Goal: Task Accomplishment & Management: Manage account settings

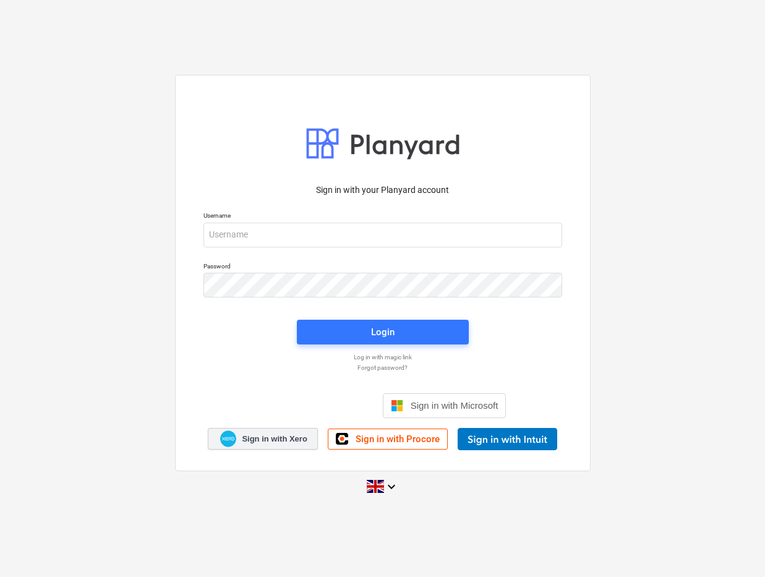
click at [286, 435] on span "Sign in with Xero" at bounding box center [274, 439] width 65 height 11
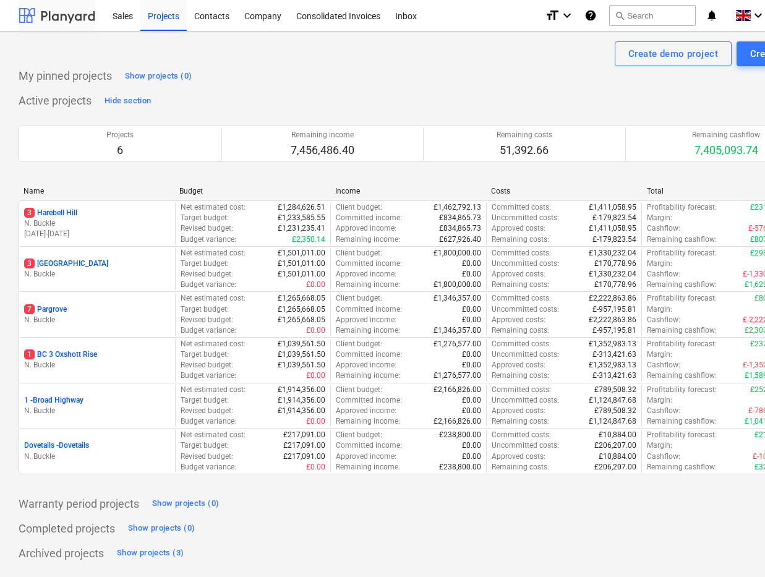
click at [46, 17] on div at bounding box center [57, 15] width 77 height 31
click at [756, 12] on icon "keyboard_arrow_down" at bounding box center [758, 15] width 15 height 15
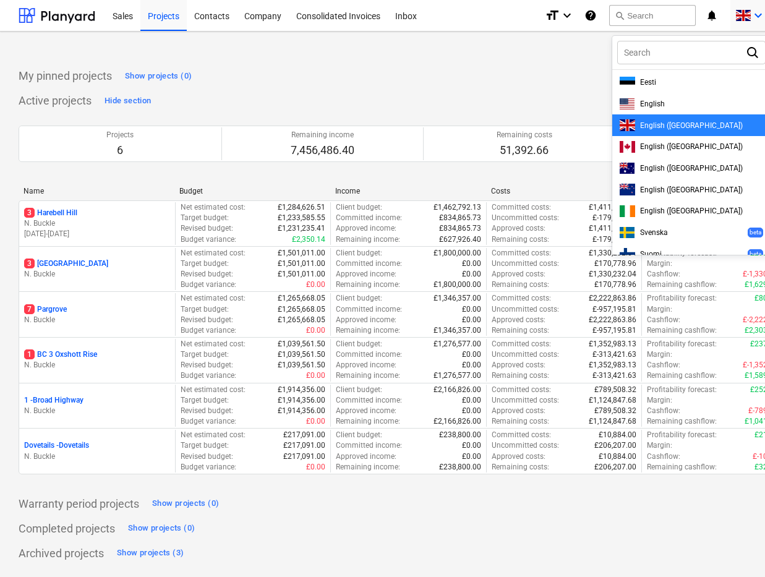
click at [710, 15] on div at bounding box center [382, 288] width 765 height 577
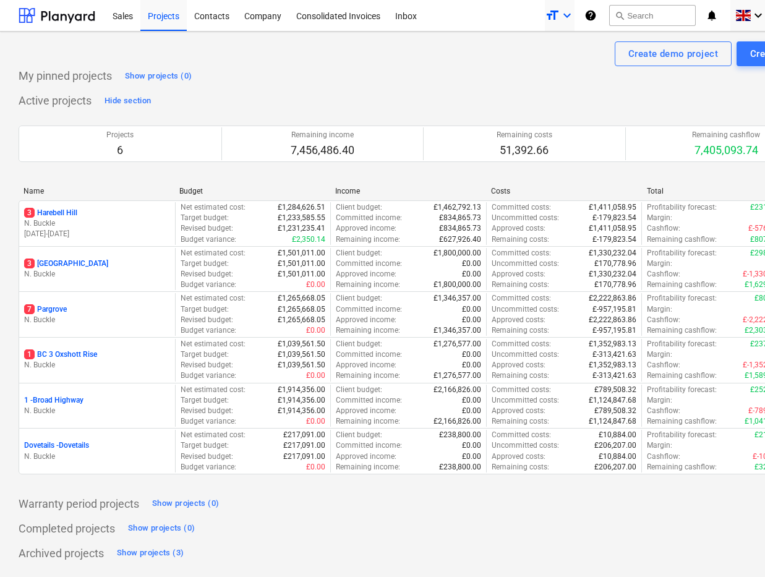
click at [569, 14] on icon "keyboard_arrow_down" at bounding box center [567, 15] width 15 height 15
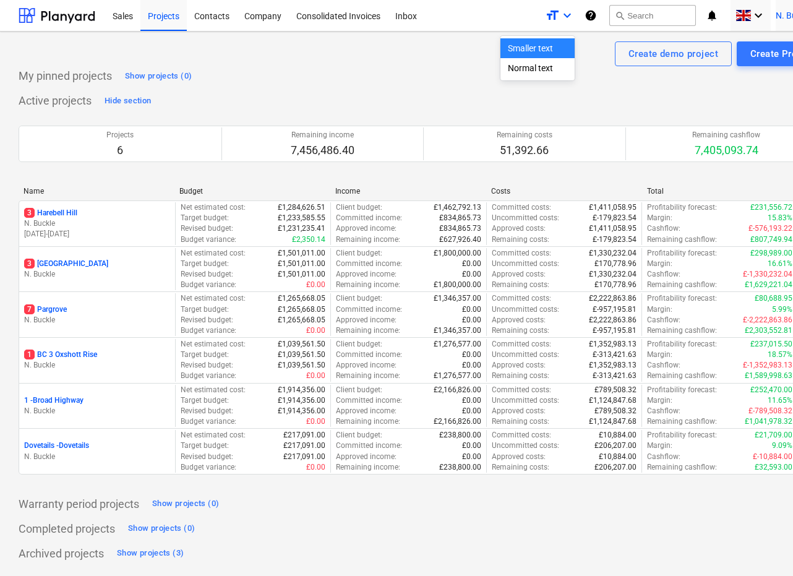
click at [765, 15] on span "N. Buckle" at bounding box center [794, 16] width 36 height 10
click at [765, 42] on div "Settings" at bounding box center [791, 48] width 74 height 20
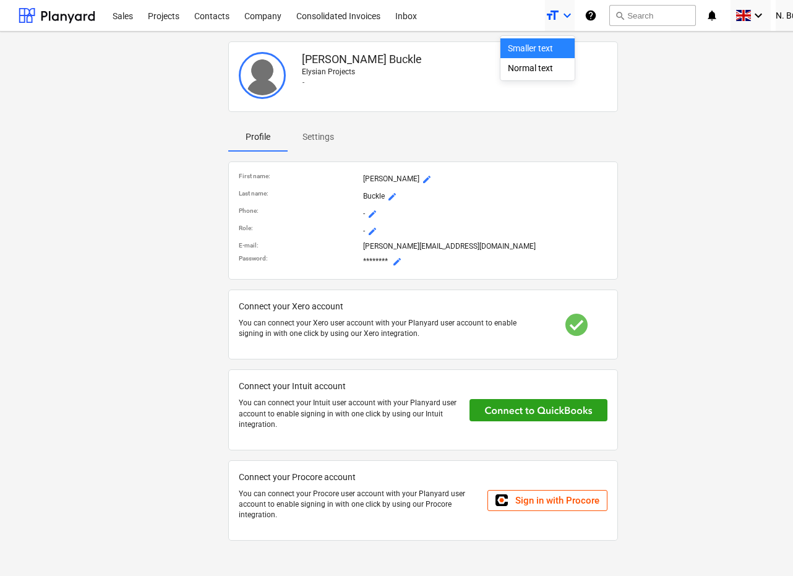
click at [152, 295] on div at bounding box center [396, 288] width 793 height 576
click at [574, 323] on div at bounding box center [577, 325] width 62 height 22
click at [297, 316] on div at bounding box center [387, 315] width 297 height 5
click at [269, 308] on p "Connect your Xero account" at bounding box center [387, 306] width 297 height 13
click at [267, 311] on p "Connect your Xero account" at bounding box center [387, 306] width 297 height 13
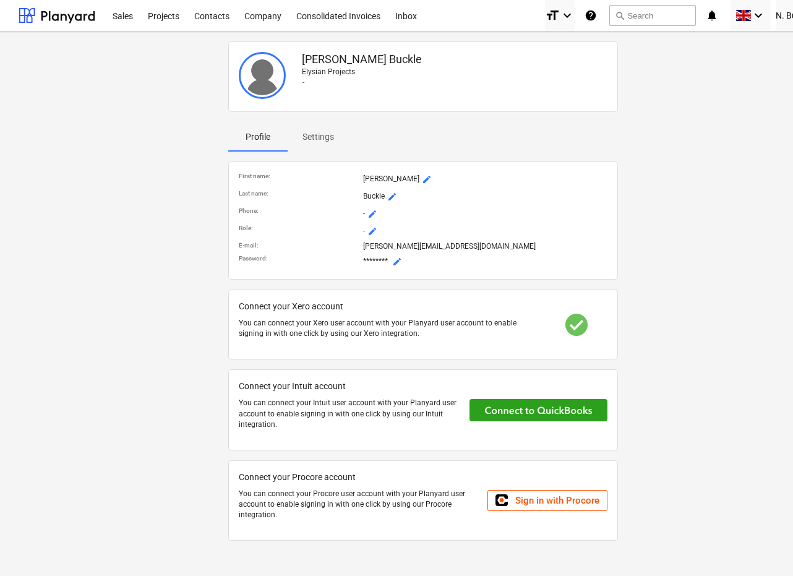
click at [324, 324] on p "You can connect your Xero user account with your Planyard user account to enabl…" at bounding box center [387, 328] width 297 height 21
click at [301, 146] on span "Settings" at bounding box center [318, 137] width 61 height 20
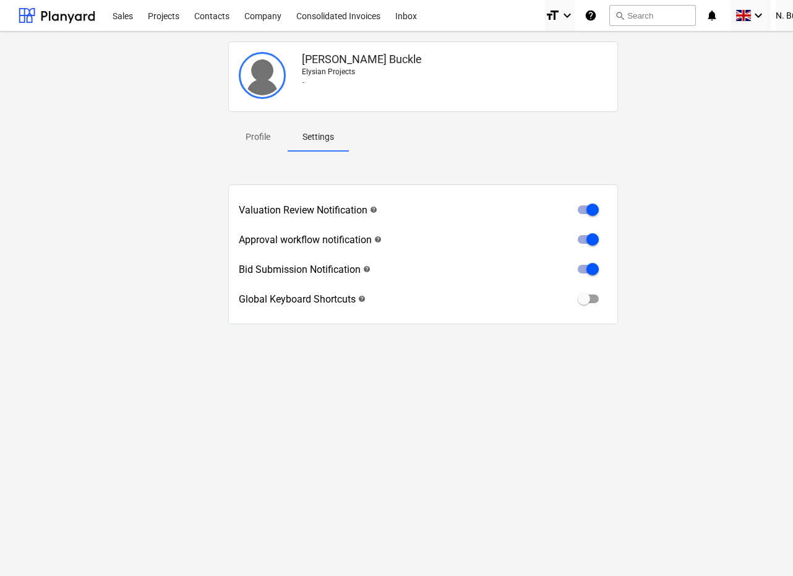
click at [335, 71] on p "Elysian Projects" at bounding box center [455, 72] width 306 height 11
click at [264, 146] on span "Profile" at bounding box center [257, 137] width 59 height 20
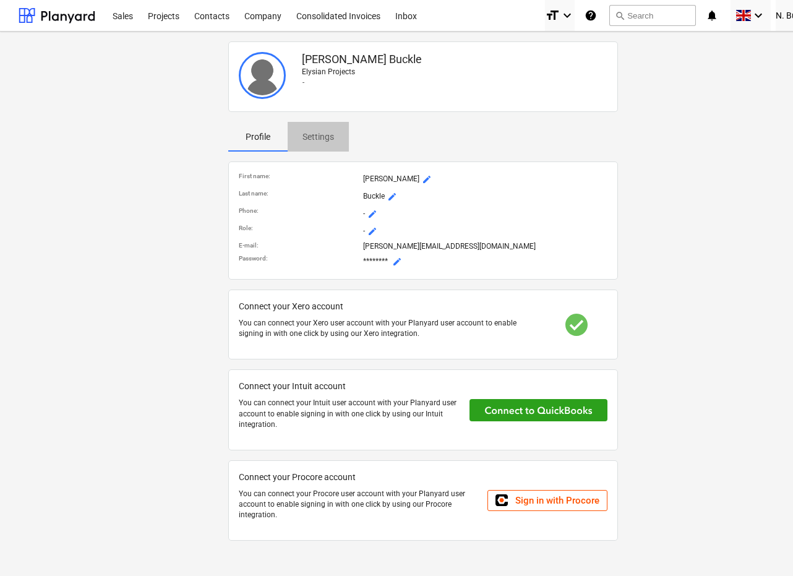
click at [325, 146] on span "Settings" at bounding box center [318, 137] width 61 height 20
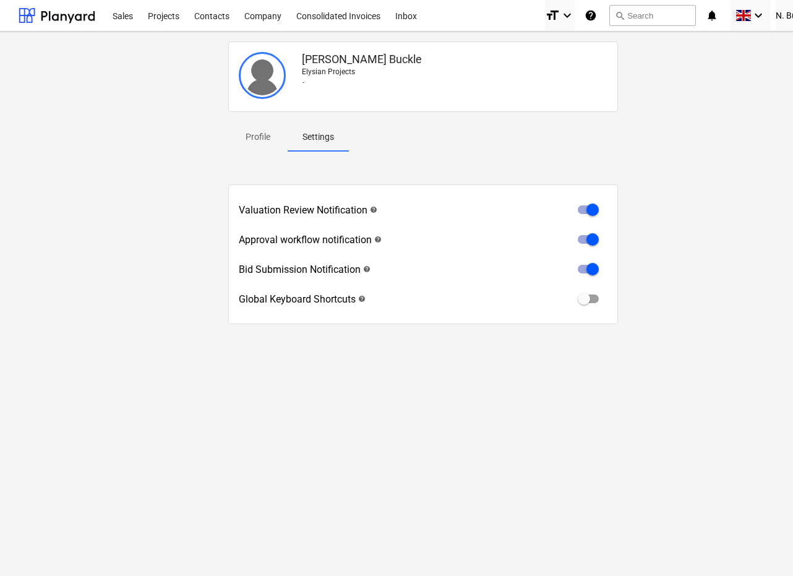
click at [267, 80] on img at bounding box center [262, 75] width 47 height 47
click at [264, 137] on p "Profile" at bounding box center [258, 137] width 30 height 13
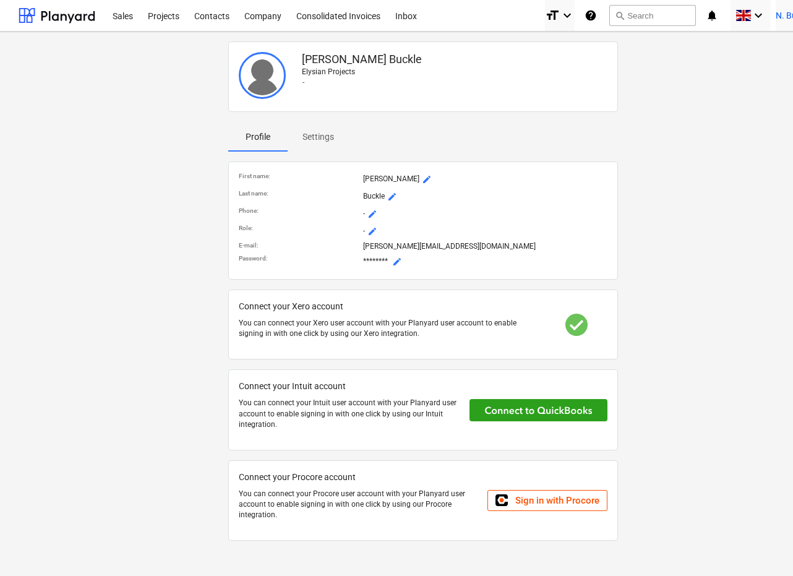
click at [765, 15] on span "N. Buckle" at bounding box center [794, 16] width 36 height 10
click at [765, 45] on div "Settings" at bounding box center [791, 48] width 74 height 20
click at [323, 135] on p "Settings" at bounding box center [319, 137] width 32 height 13
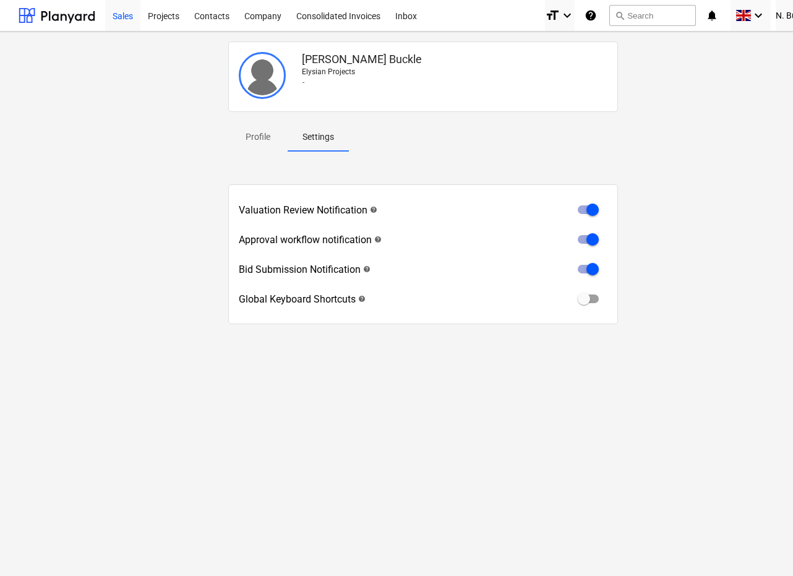
click at [121, 22] on div "Sales" at bounding box center [122, 15] width 35 height 32
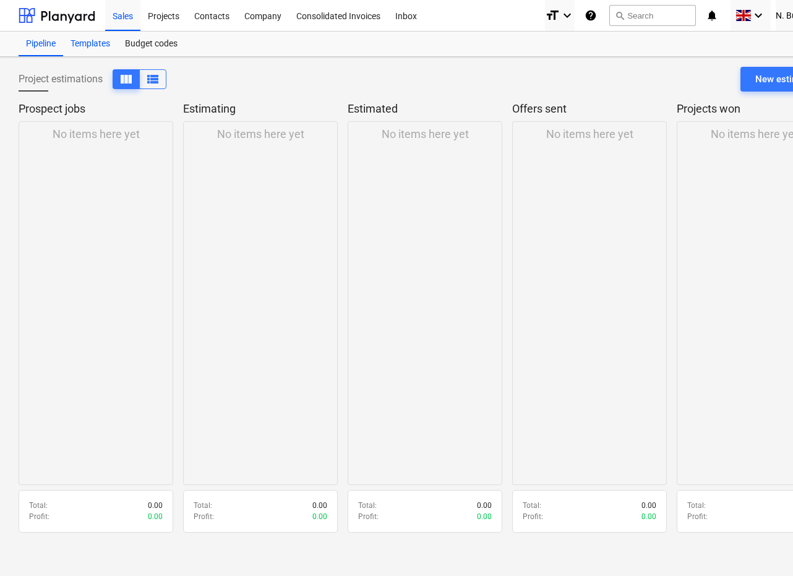
click at [88, 49] on div "Templates" at bounding box center [90, 44] width 54 height 25
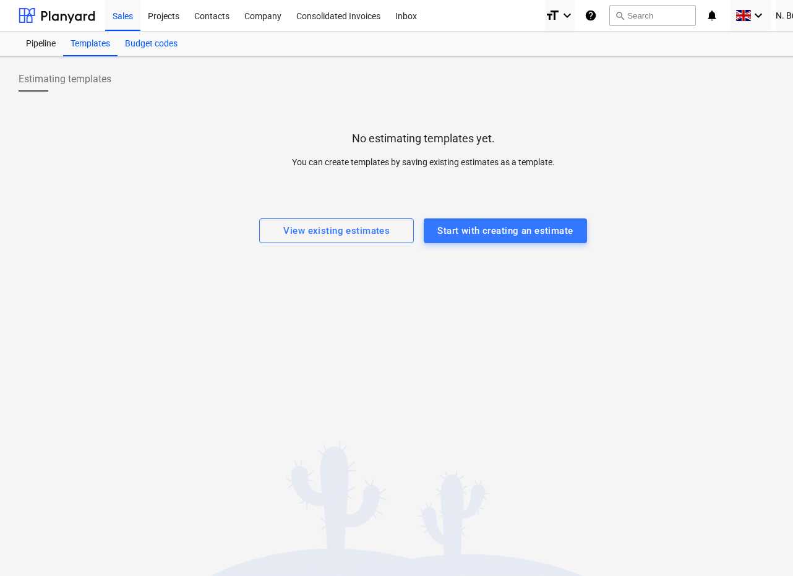
click at [157, 48] on div "Budget codes" at bounding box center [151, 44] width 67 height 25
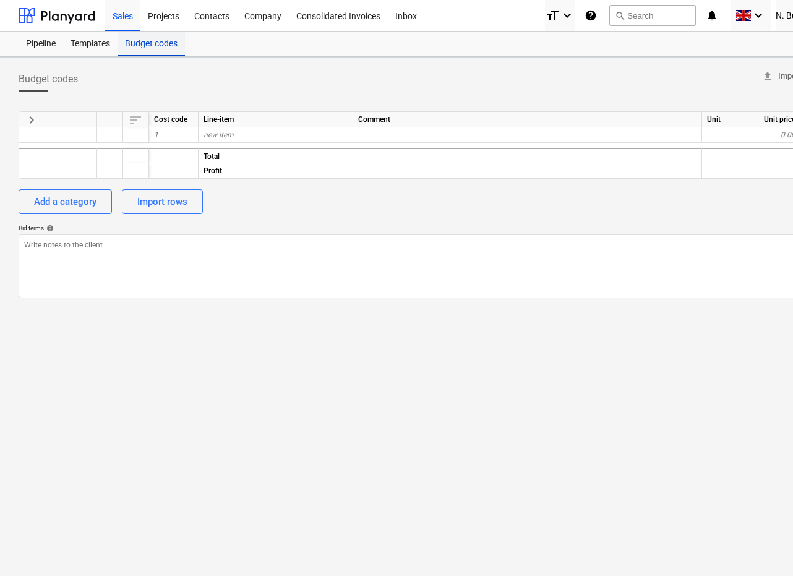
type textarea "x"
click at [98, 38] on div "Templates" at bounding box center [90, 44] width 54 height 25
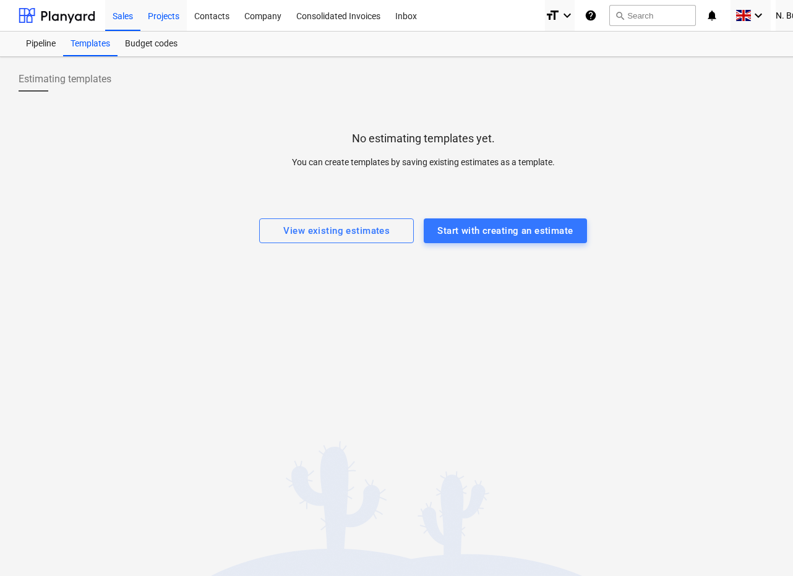
click at [173, 24] on div "Projects" at bounding box center [163, 15] width 46 height 32
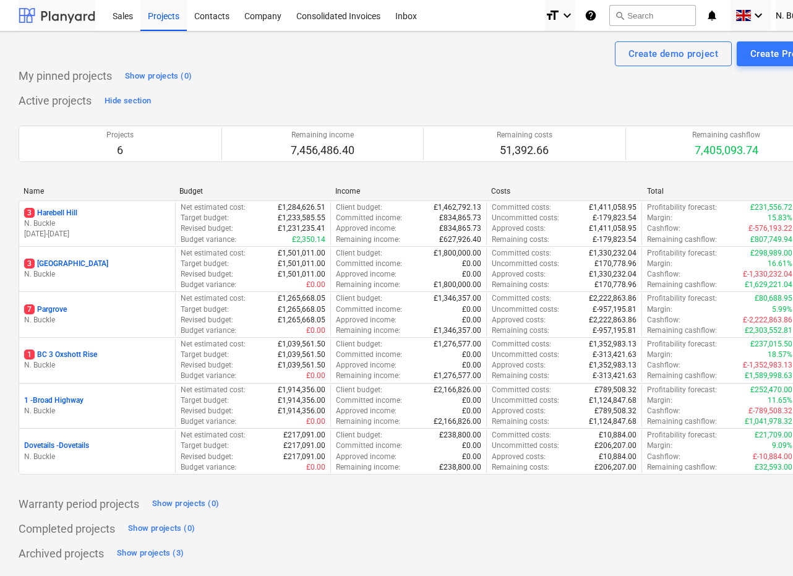
click at [57, 14] on div at bounding box center [57, 15] width 77 height 31
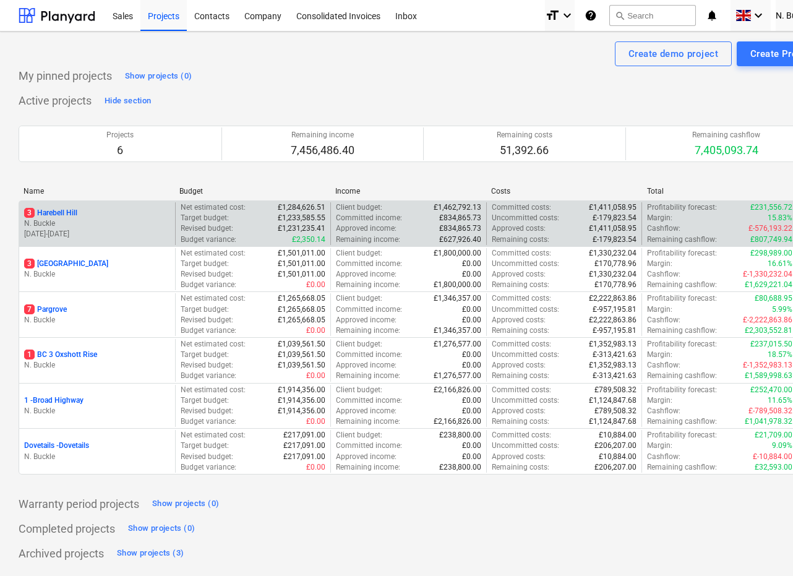
click at [105, 213] on div "3 Harebell Hill" at bounding box center [97, 213] width 146 height 11
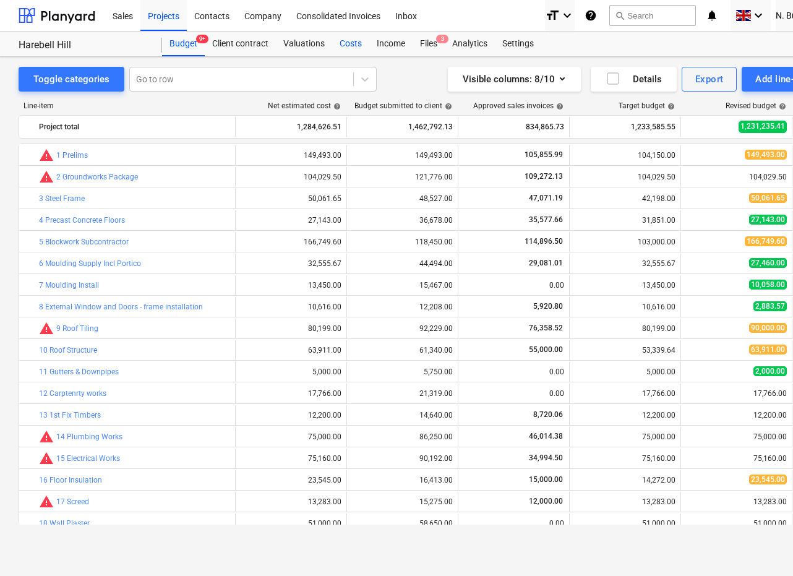
click at [355, 42] on div "Costs" at bounding box center [350, 44] width 37 height 25
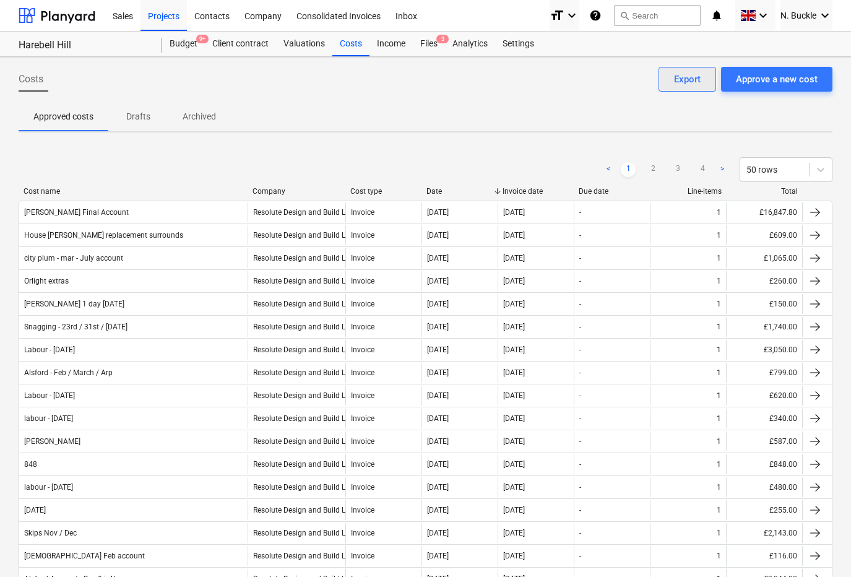
click at [698, 77] on div "Export" at bounding box center [687, 79] width 27 height 16
click at [292, 42] on div "Valuations" at bounding box center [304, 44] width 56 height 25
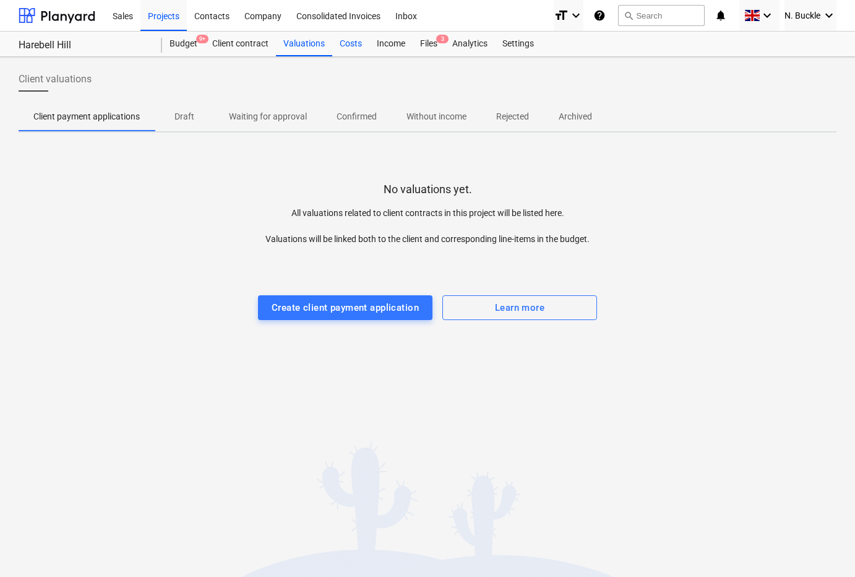
click at [356, 45] on div "Costs" at bounding box center [350, 44] width 37 height 25
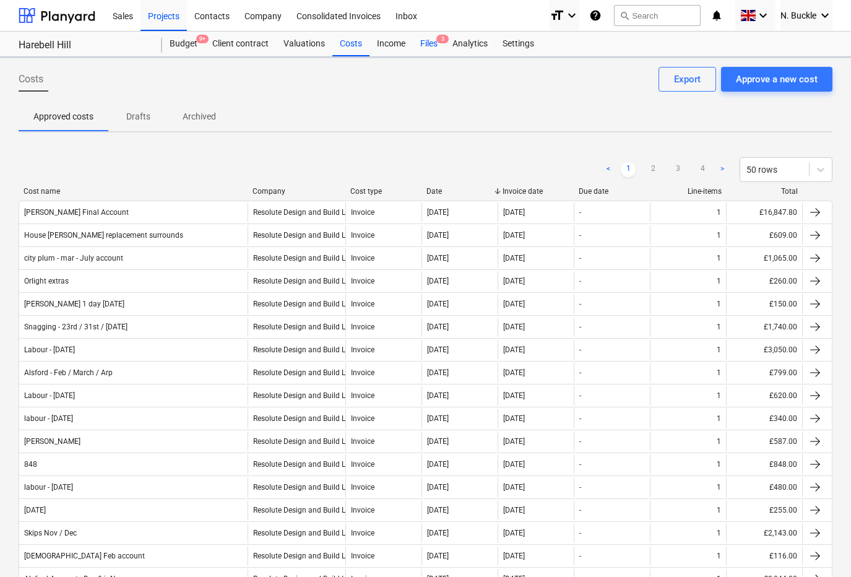
click at [429, 42] on div "Files 3" at bounding box center [429, 44] width 32 height 25
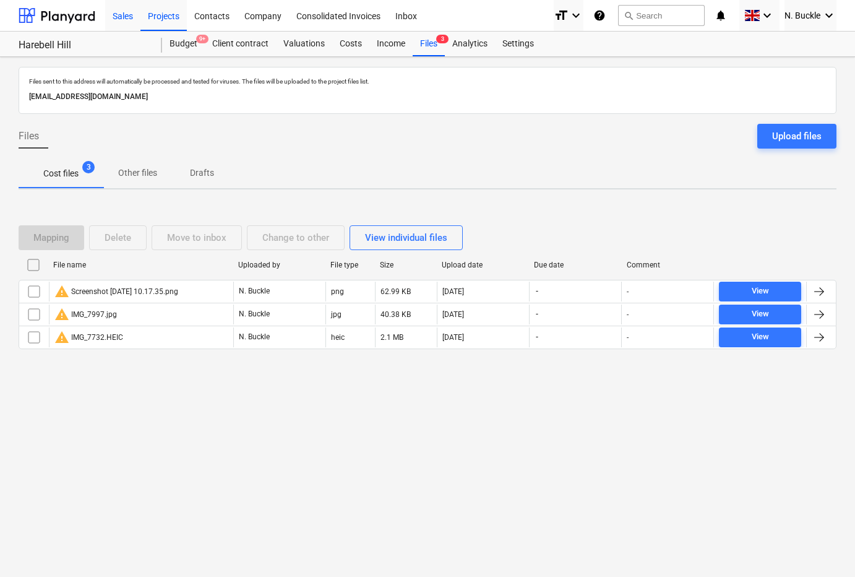
click at [130, 13] on div "Sales" at bounding box center [122, 15] width 35 height 32
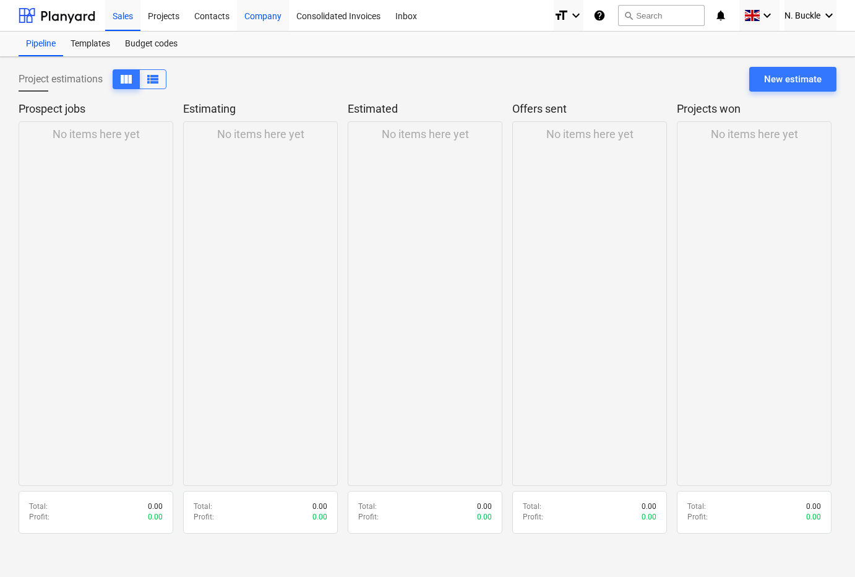
click at [249, 13] on div "Company" at bounding box center [263, 15] width 52 height 32
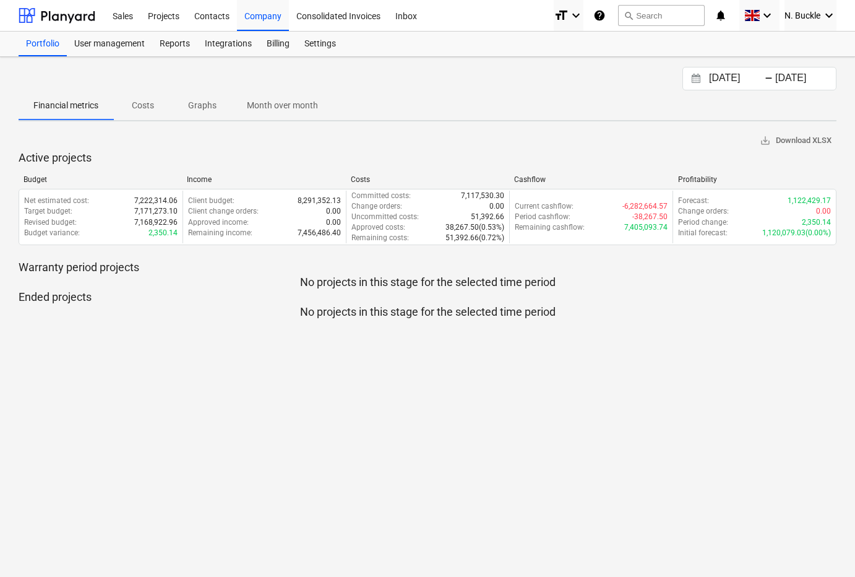
click at [143, 105] on p "Costs" at bounding box center [143, 105] width 30 height 13
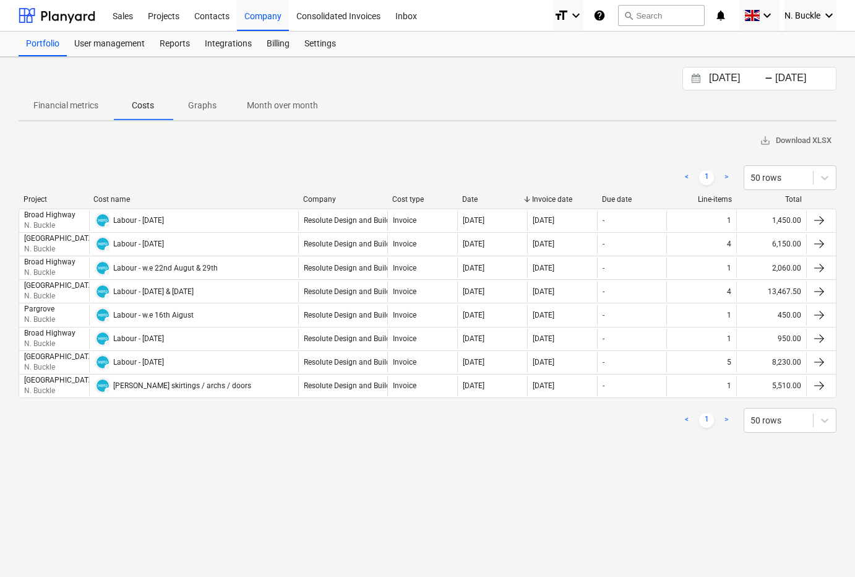
click at [209, 116] on button "Graphs" at bounding box center [202, 105] width 59 height 30
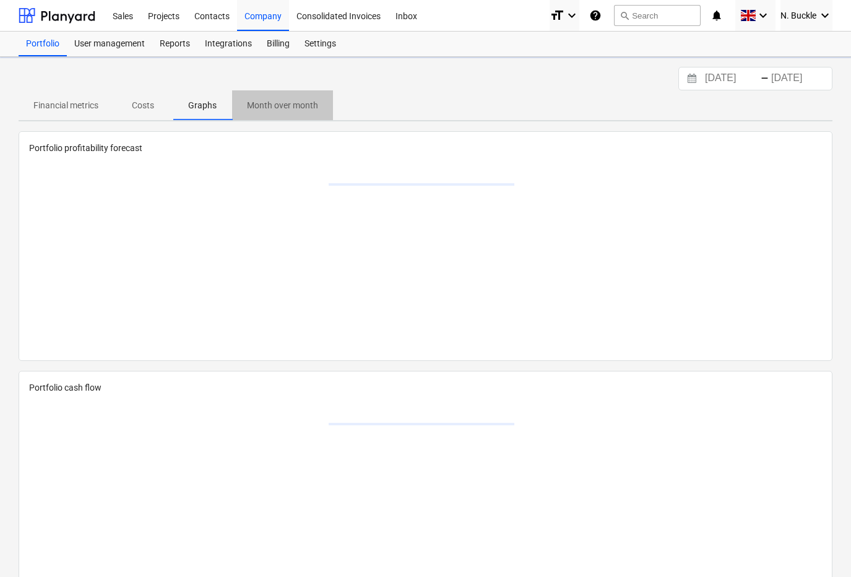
click at [269, 114] on span "Month over month" at bounding box center [282, 105] width 101 height 20
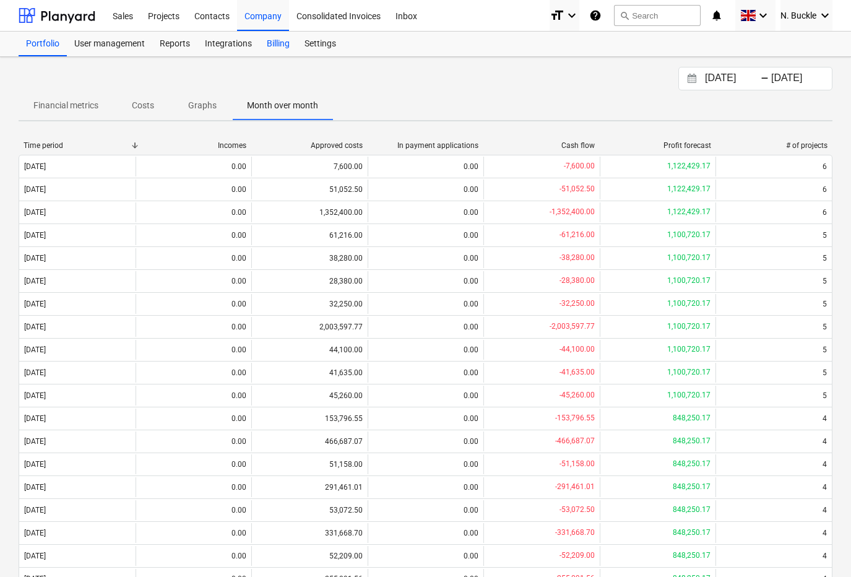
click at [275, 46] on div "Billing" at bounding box center [278, 44] width 38 height 25
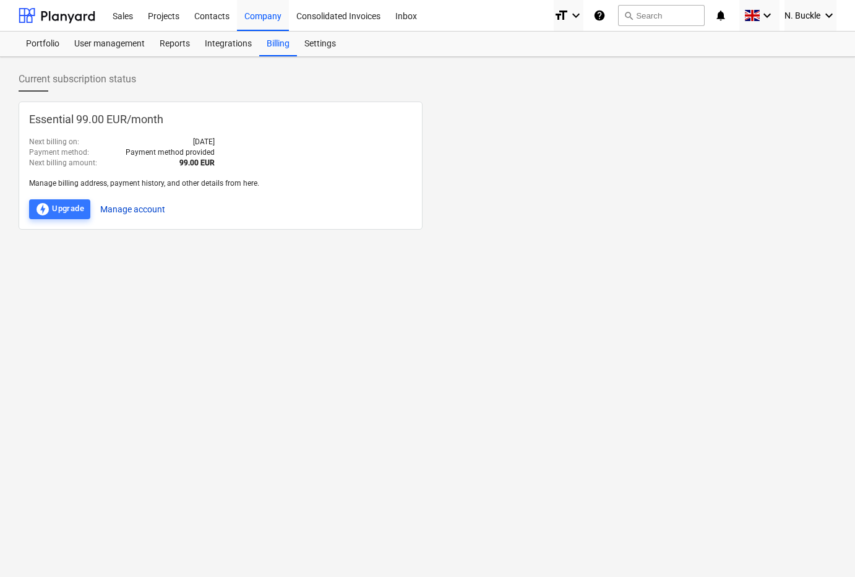
click at [131, 205] on button "Manage account" at bounding box center [132, 209] width 65 height 20
click at [162, 17] on div "Projects" at bounding box center [163, 15] width 46 height 32
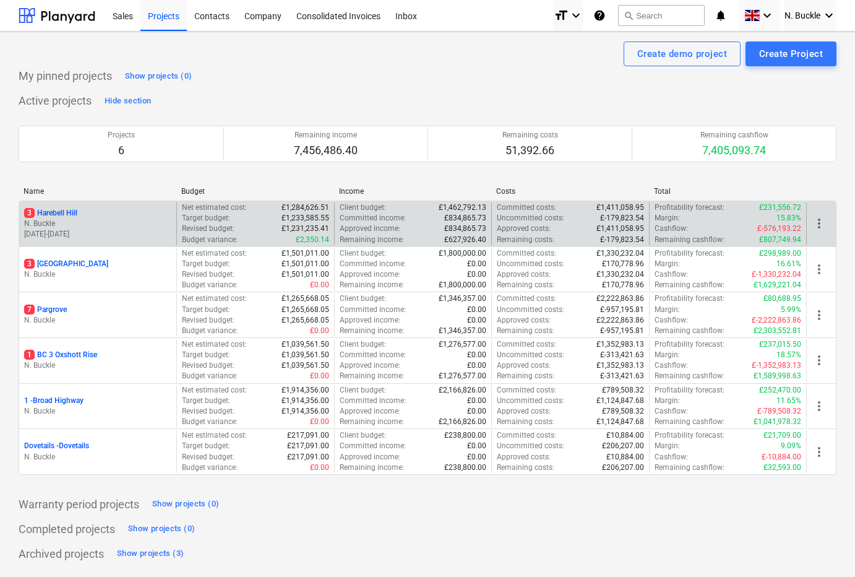
click at [69, 210] on p "3 Harebell Hill" at bounding box center [50, 213] width 53 height 11
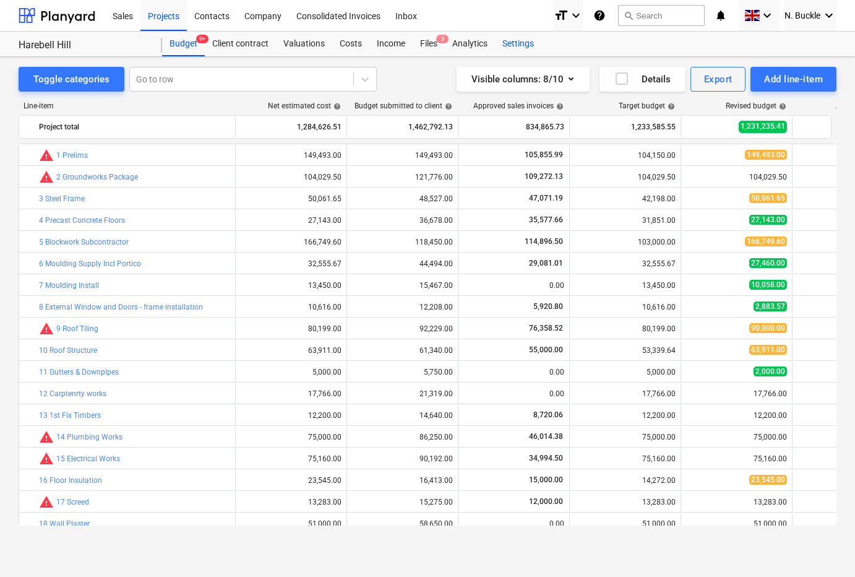
click at [522, 43] on div "Settings" at bounding box center [518, 44] width 46 height 25
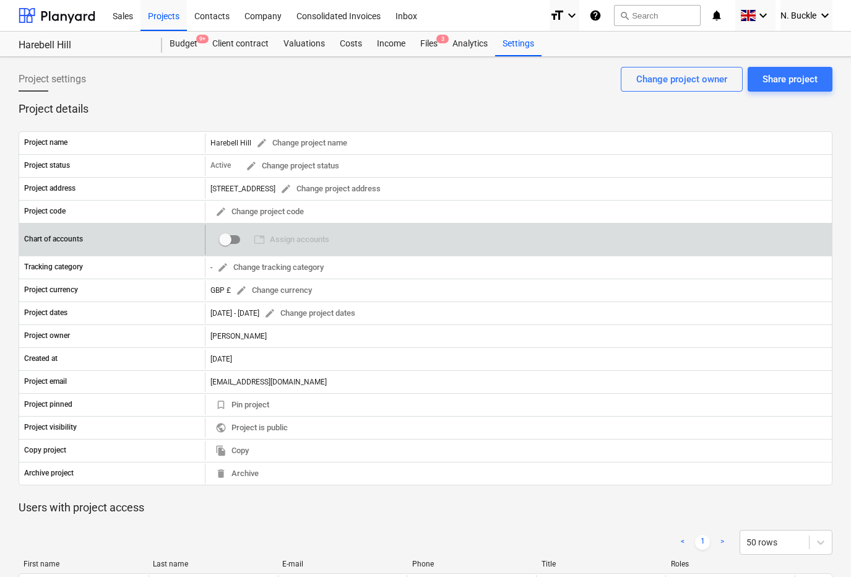
click at [231, 238] on input "checkbox" at bounding box center [225, 240] width 30 height 30
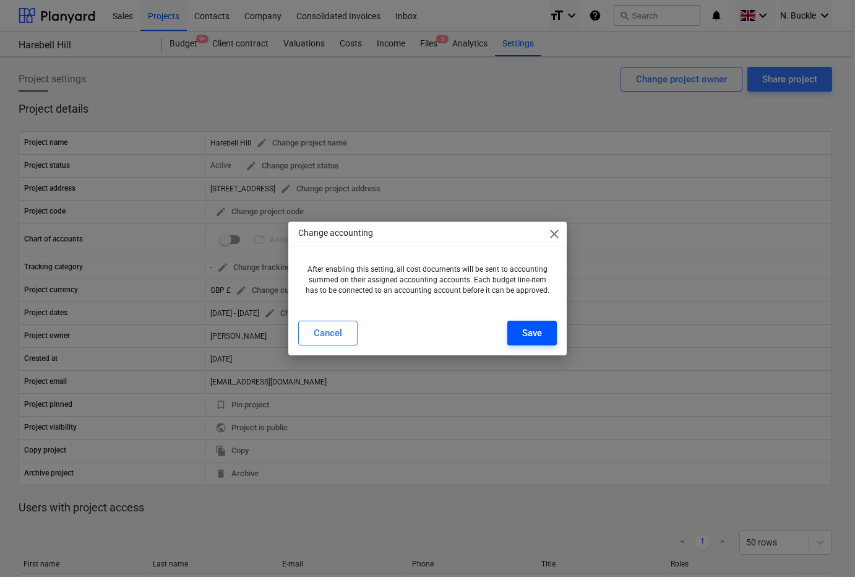
click at [520, 327] on button "Save" at bounding box center [532, 333] width 50 height 25
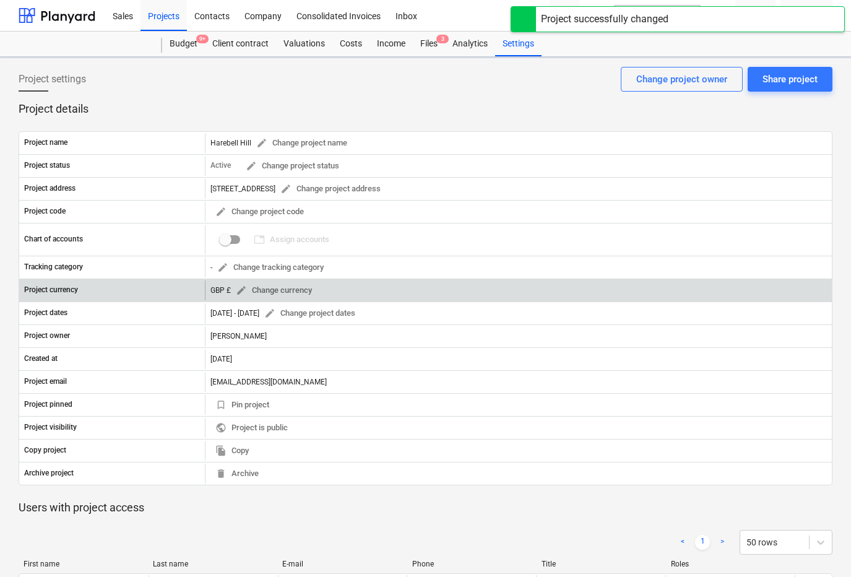
checkbox input "true"
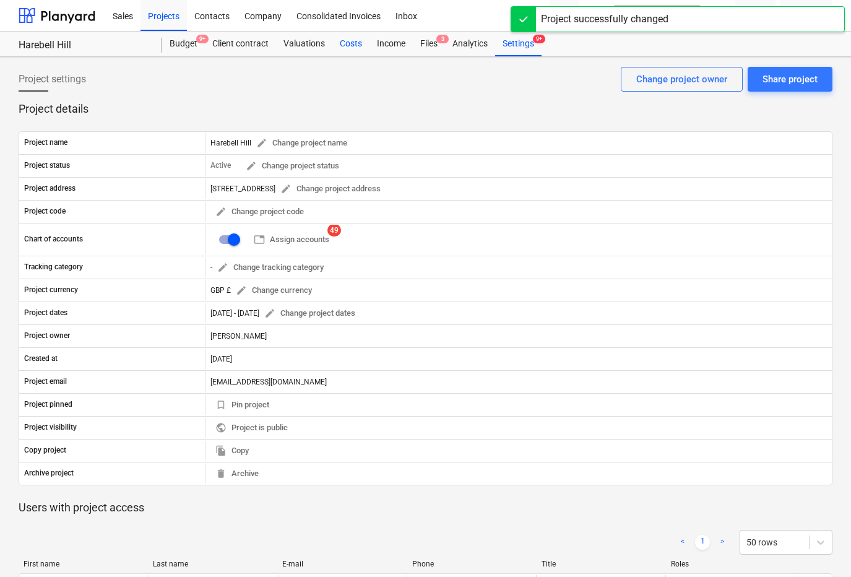
click at [354, 41] on div "Costs" at bounding box center [350, 44] width 37 height 25
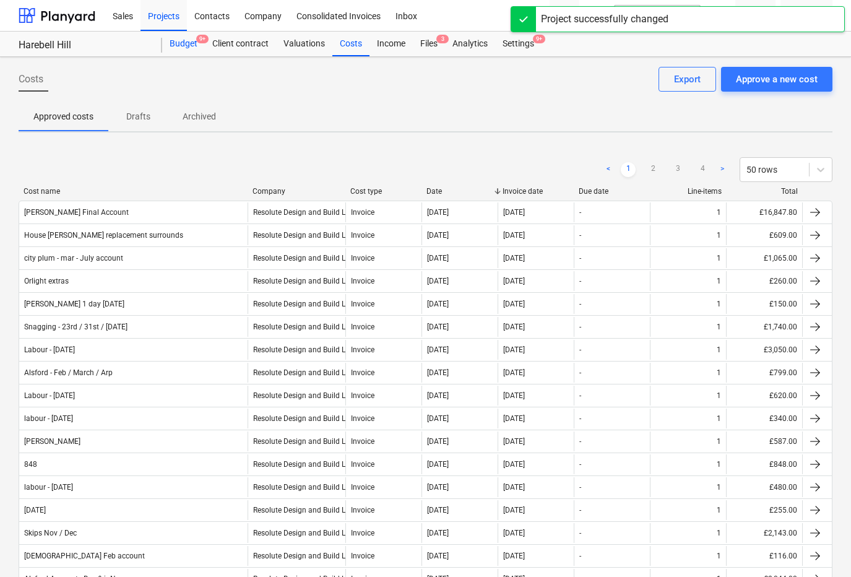
click at [184, 48] on div "Budget 9+" at bounding box center [183, 44] width 43 height 25
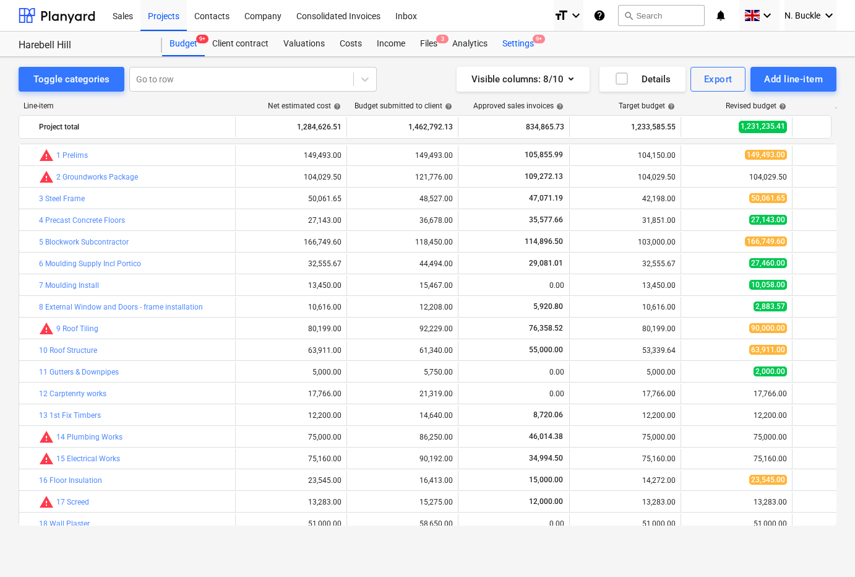
click at [520, 51] on div "Settings 9+" at bounding box center [518, 44] width 46 height 25
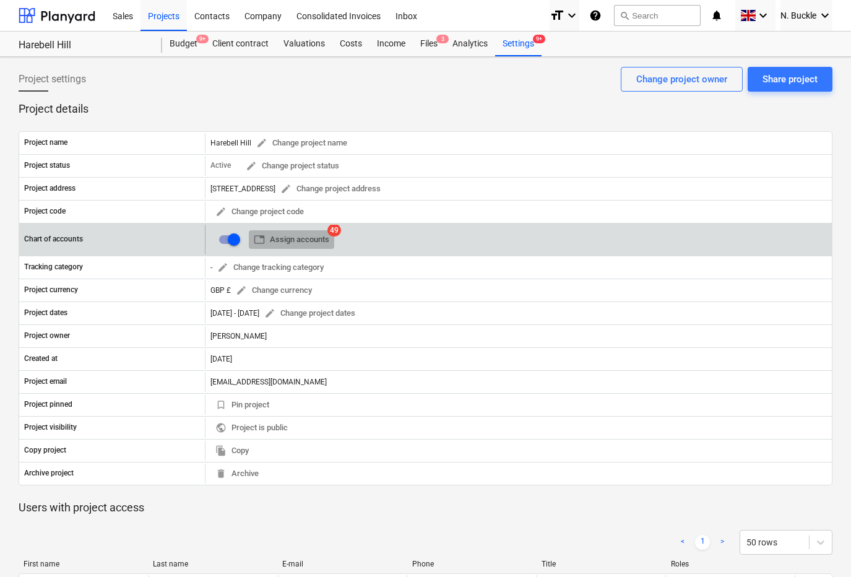
click at [278, 239] on span "table Assign accounts" at bounding box center [291, 240] width 75 height 14
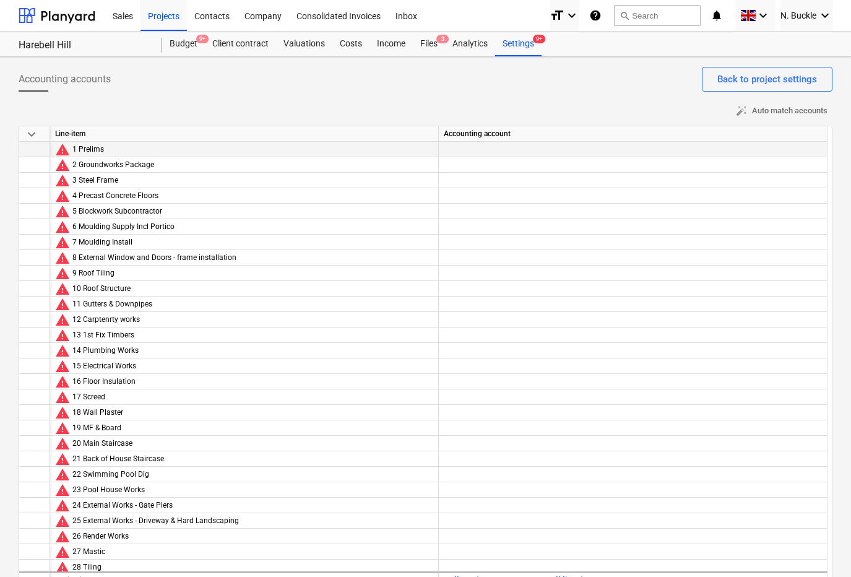
click at [496, 145] on div at bounding box center [633, 161] width 378 height 38
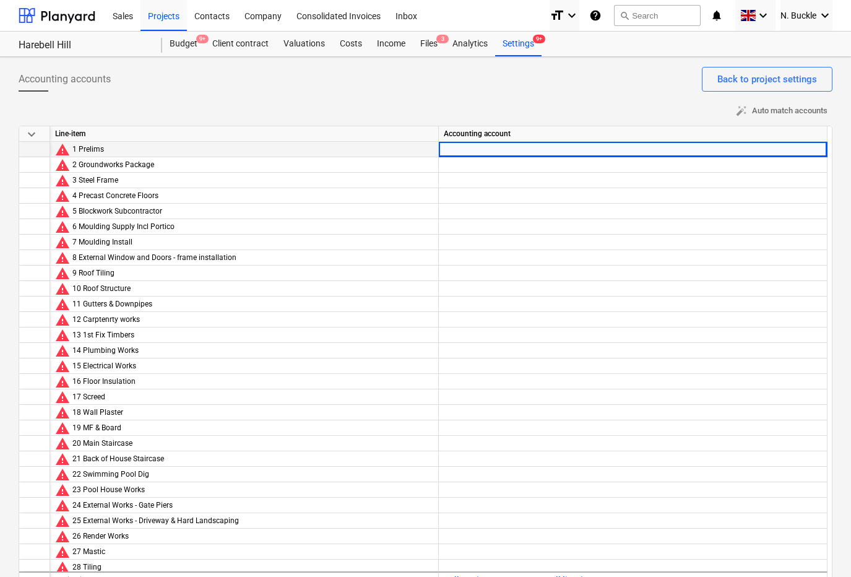
click at [509, 147] on div at bounding box center [633, 161] width 378 height 38
click at [765, 152] on div at bounding box center [633, 161] width 378 height 38
click at [765, 155] on div at bounding box center [633, 161] width 378 height 38
click at [671, 188] on div at bounding box center [633, 207] width 378 height 38
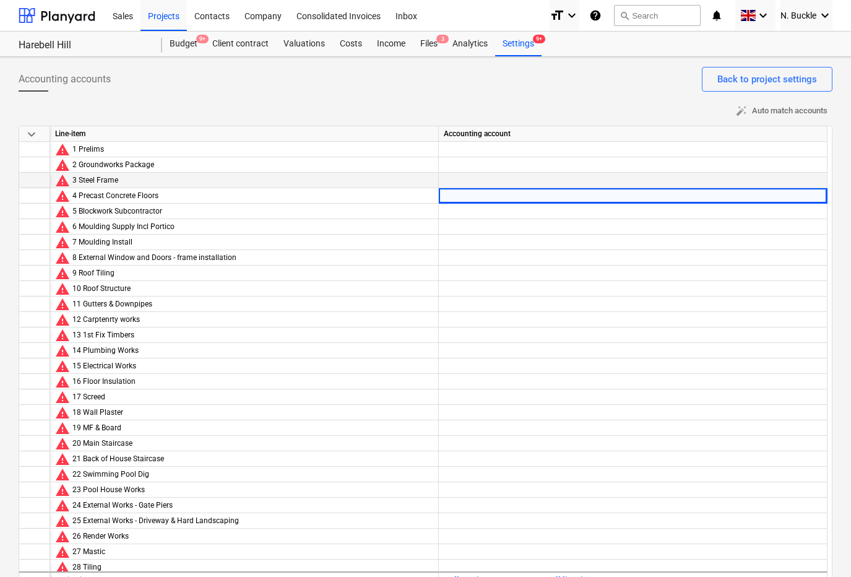
click at [674, 183] on div at bounding box center [633, 192] width 378 height 38
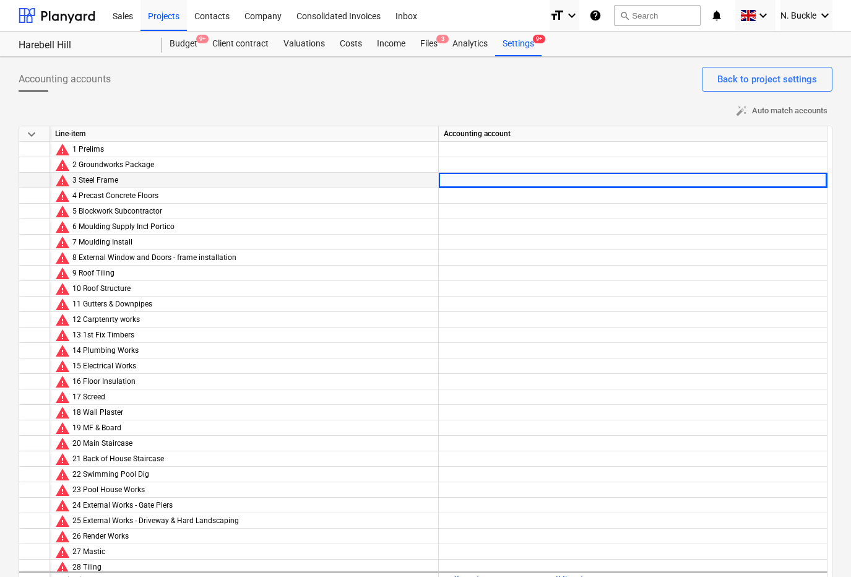
click at [674, 179] on div at bounding box center [633, 192] width 378 height 38
click at [765, 183] on div at bounding box center [633, 192] width 378 height 38
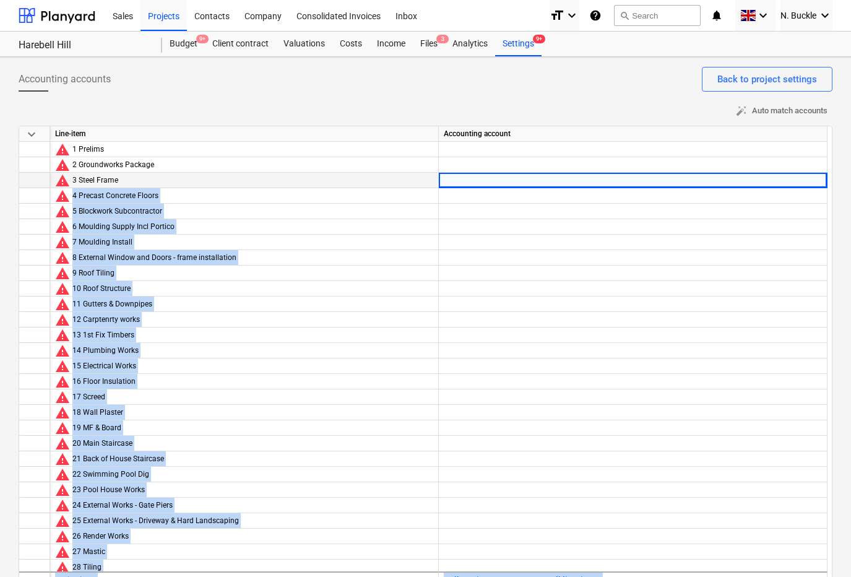
click at [765, 183] on div at bounding box center [633, 192] width 378 height 38
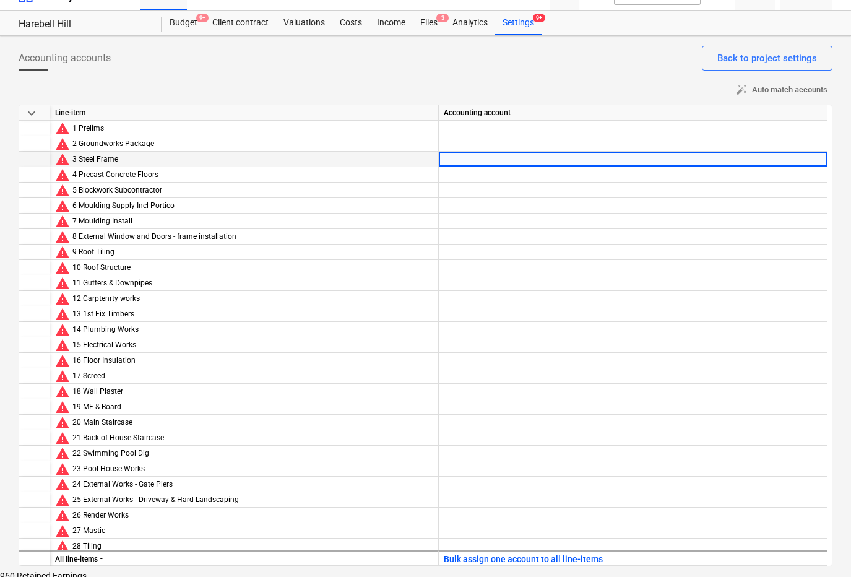
scroll to position [20, 0]
click at [762, 50] on button "Back to project settings" at bounding box center [767, 59] width 131 height 25
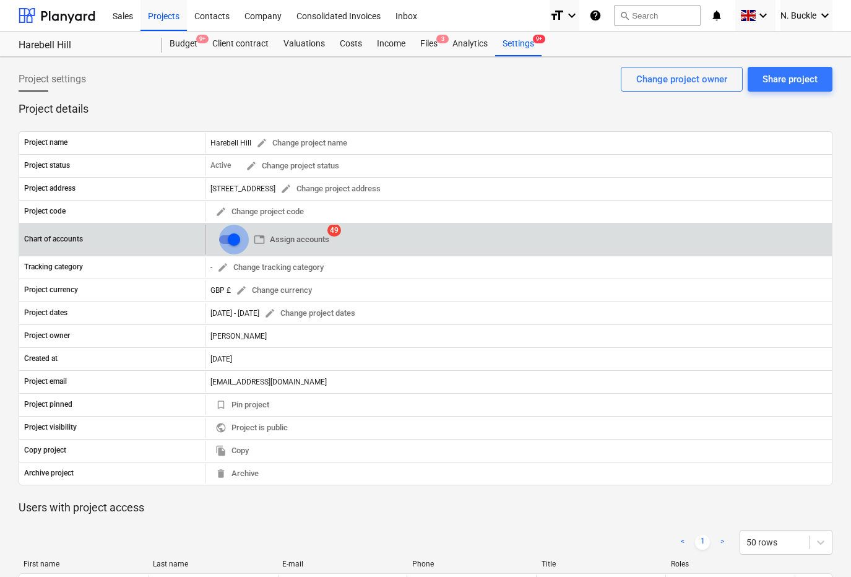
click at [226, 242] on input "checkbox" at bounding box center [234, 240] width 30 height 30
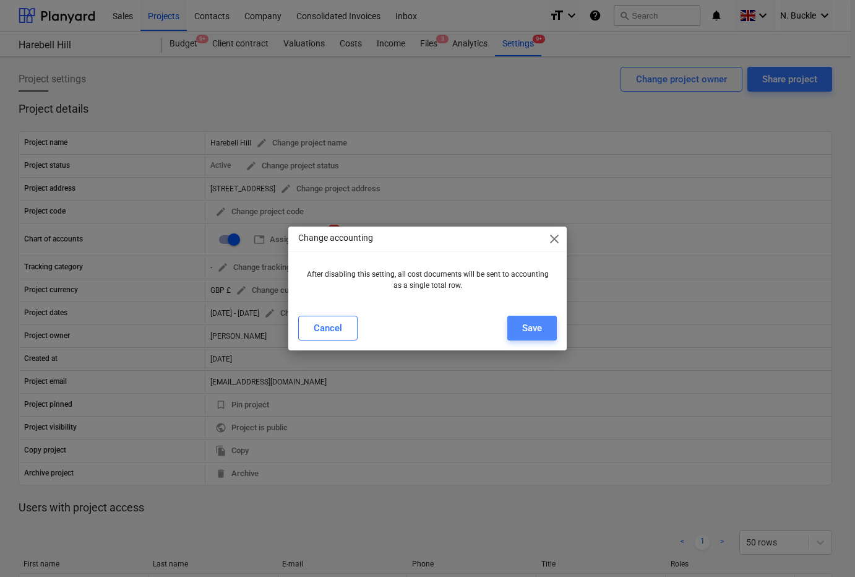
click at [543, 329] on button "Save" at bounding box center [532, 328] width 50 height 25
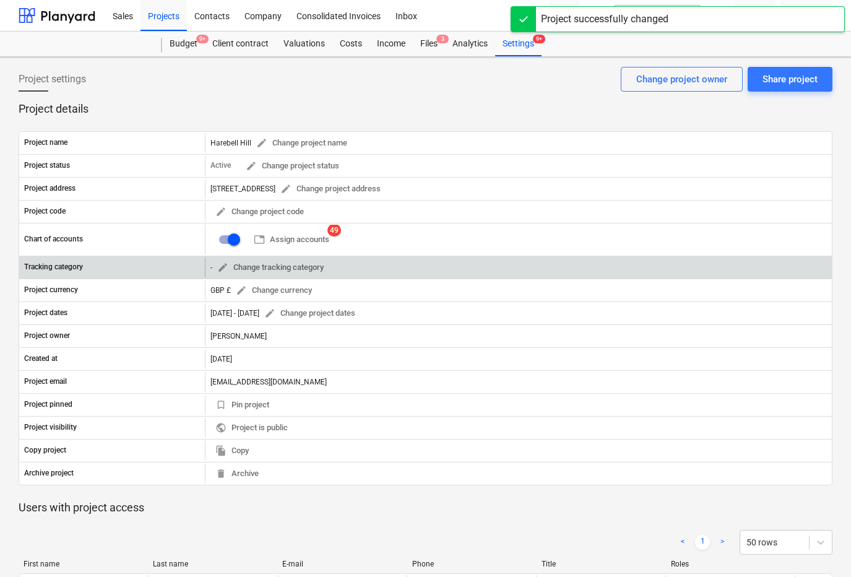
checkbox input "false"
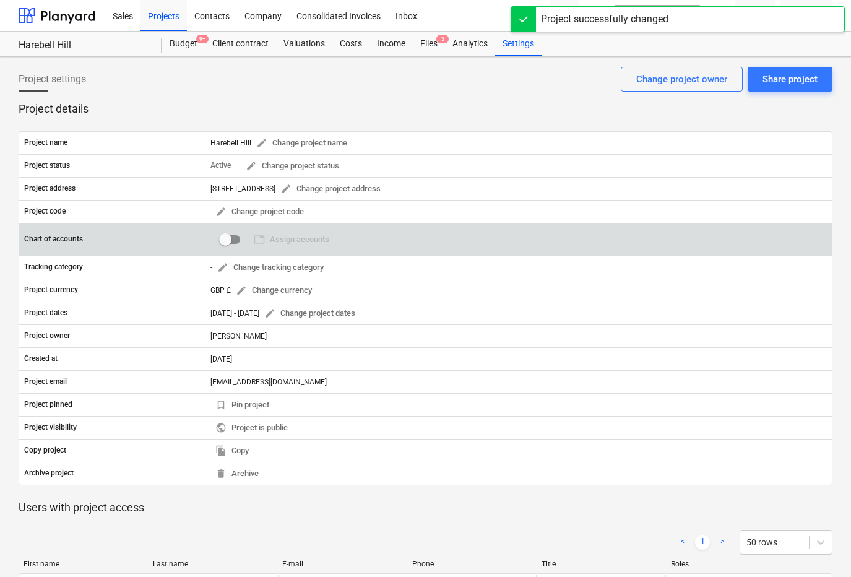
click at [296, 241] on span "table Assign accounts 0" at bounding box center [291, 239] width 85 height 19
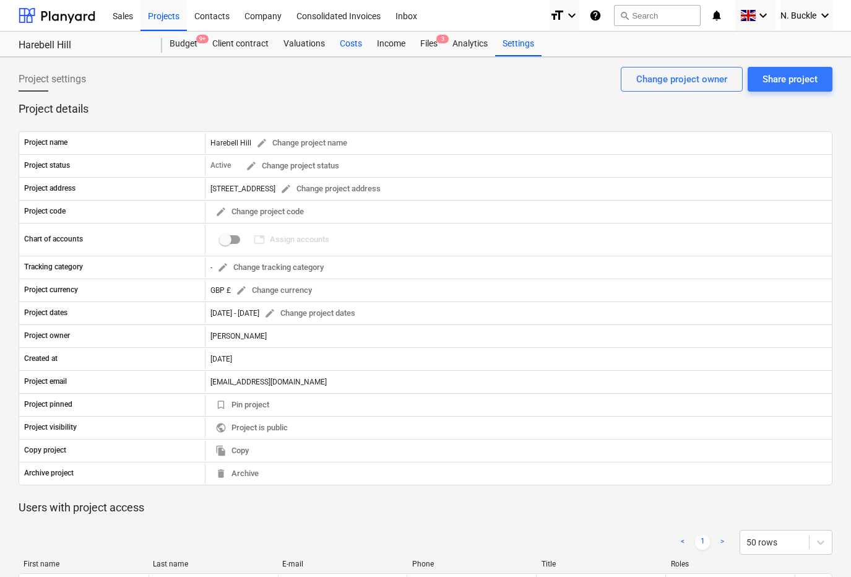
click at [345, 46] on div "Costs" at bounding box center [350, 44] width 37 height 25
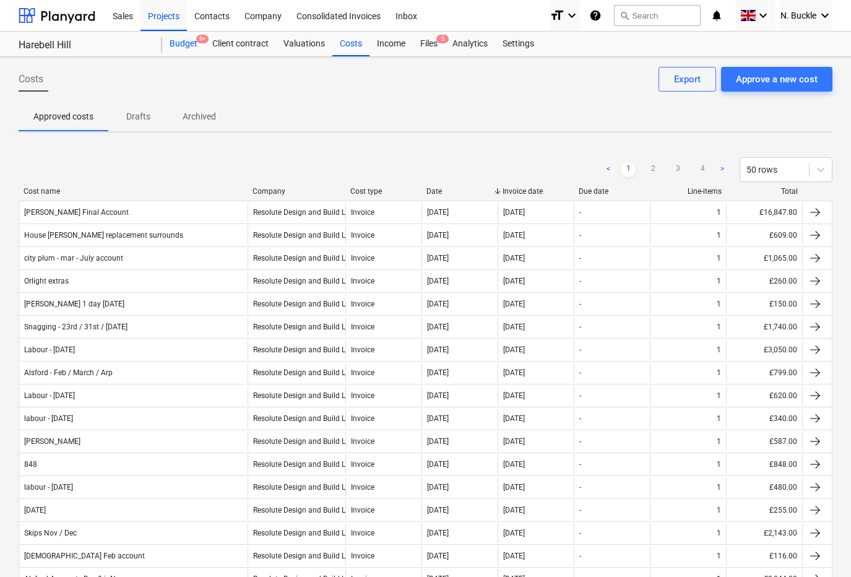
click at [183, 47] on div "Budget 9+" at bounding box center [183, 44] width 43 height 25
